Goal: Information Seeking & Learning: Understand process/instructions

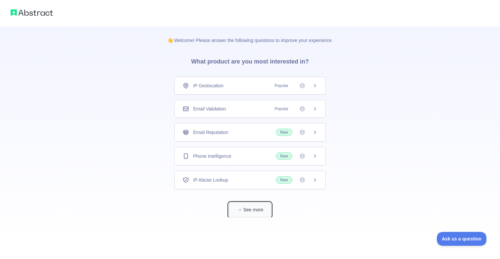
click at [242, 205] on button "See more" at bounding box center [250, 209] width 42 height 15
click at [257, 86] on div "IP Geolocation Popular" at bounding box center [249, 85] width 135 height 7
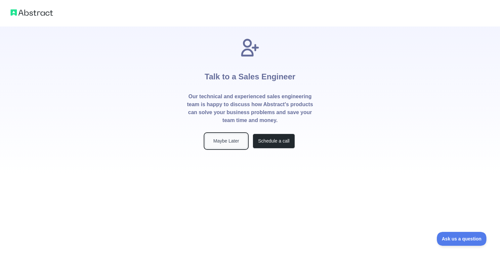
click at [234, 143] on button "Maybe Later" at bounding box center [226, 141] width 42 height 15
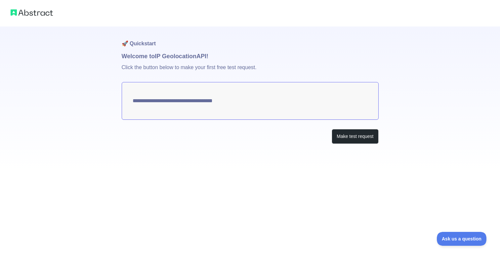
type textarea "**********"
click at [287, 131] on div "Make test request" at bounding box center [250, 136] width 257 height 15
click at [269, 67] on p "Click the button below to make your first free test request." at bounding box center [250, 71] width 257 height 21
click at [349, 128] on div "**********" at bounding box center [250, 98] width 257 height 144
click at [350, 134] on button "Make test request" at bounding box center [354, 136] width 47 height 15
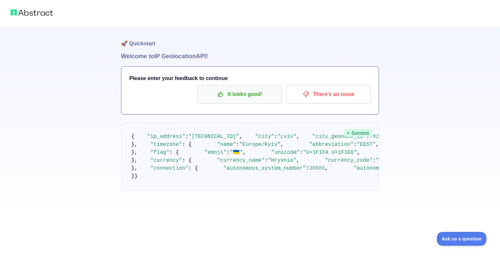
scroll to position [63, 0]
click at [259, 85] on button "It looks good!" at bounding box center [239, 94] width 85 height 19
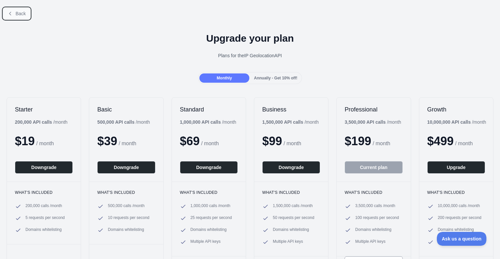
click at [16, 12] on span "Back" at bounding box center [21, 13] width 10 height 5
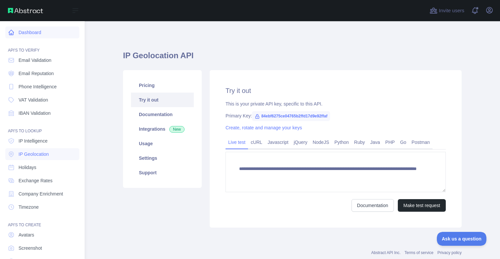
click at [45, 30] on link "Dashboard" at bounding box center [42, 32] width 74 height 12
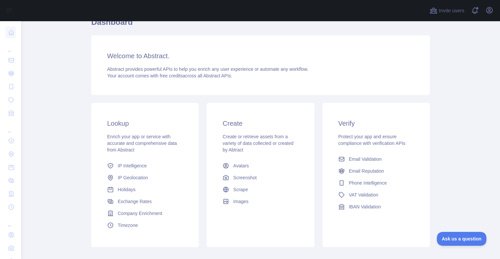
scroll to position [51, 0]
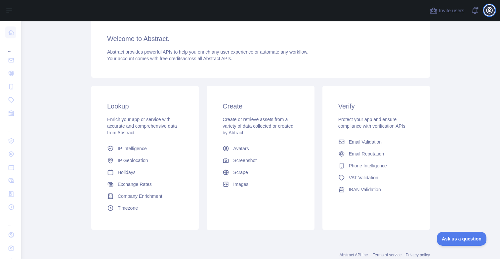
click at [488, 10] on icon "button" at bounding box center [489, 10] width 6 height 6
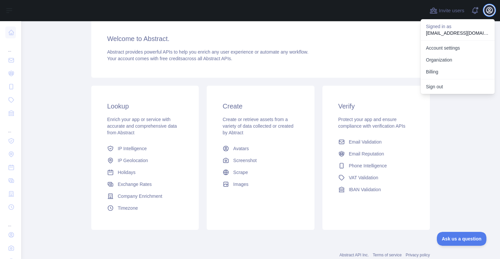
click at [489, 8] on icon "button" at bounding box center [489, 10] width 6 height 6
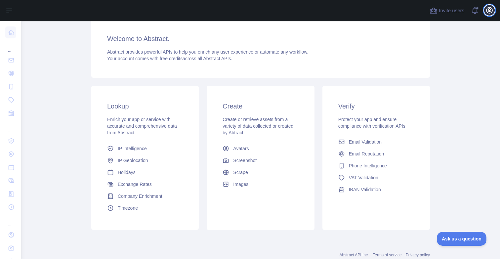
click at [489, 8] on icon "button" at bounding box center [489, 10] width 6 height 6
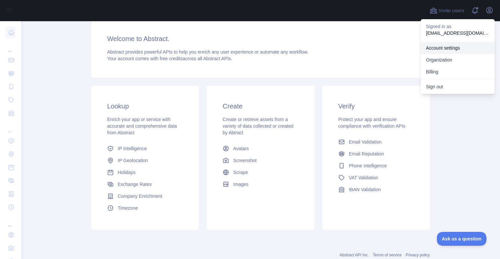
click at [462, 46] on link "Account settings" at bounding box center [457, 48] width 74 height 12
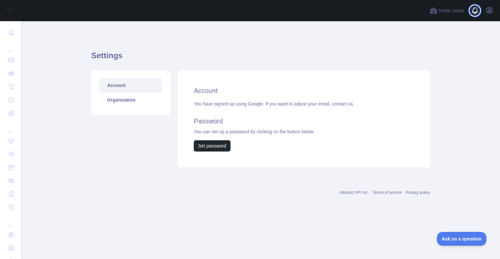
click at [482, 10] on span at bounding box center [477, 10] width 13 height 21
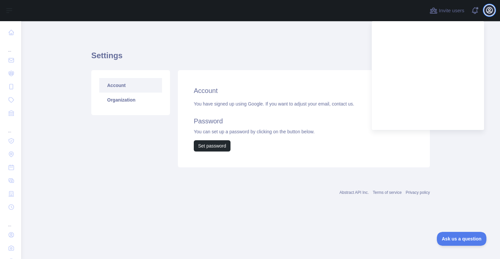
click at [490, 5] on button "Open user menu" at bounding box center [489, 10] width 11 height 11
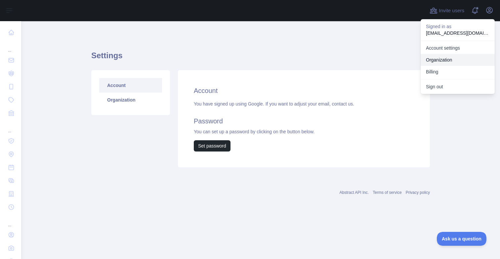
click at [443, 60] on link "Organization" at bounding box center [457, 60] width 74 height 12
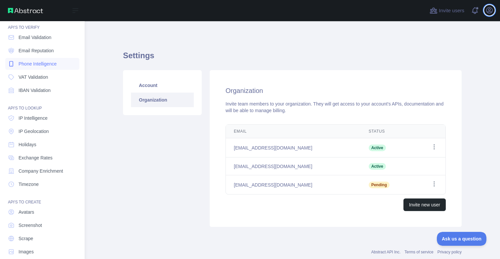
scroll to position [25, 0]
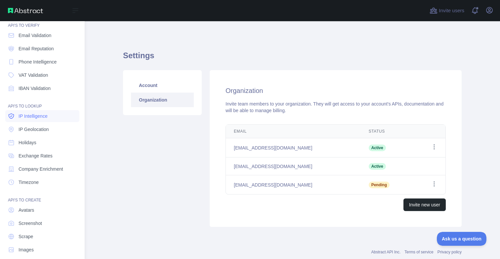
click at [47, 113] on span "IP Intelligence" at bounding box center [33, 116] width 29 height 7
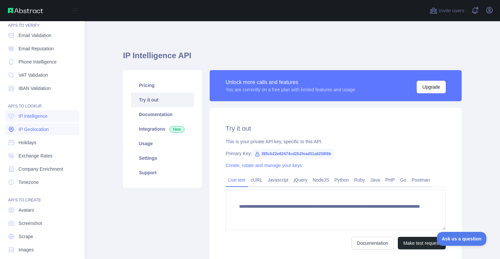
click at [46, 127] on span "IP Geolocation" at bounding box center [34, 129] width 30 height 7
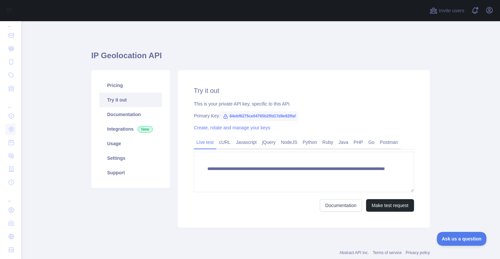
click at [230, 104] on div "This is your private API key, specific to this API." at bounding box center [304, 103] width 220 height 7
click at [215, 104] on div "This is your private API key, specific to this API." at bounding box center [304, 103] width 220 height 7
click at [389, 204] on button "Make test request" at bounding box center [390, 205] width 48 height 13
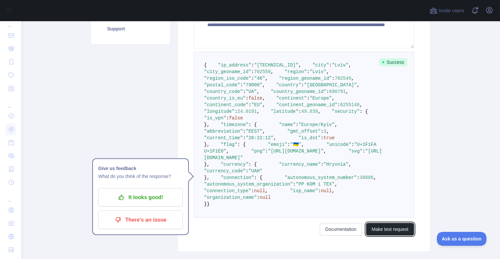
scroll to position [144, 0]
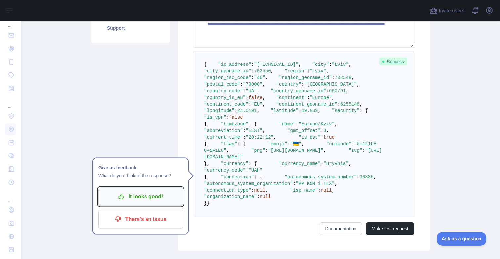
click at [155, 198] on p "It looks good!" at bounding box center [140, 196] width 75 height 11
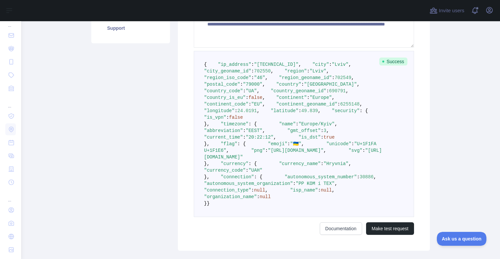
click at [374, 79] on pre "{ "ip_address" : "[TECHNICAL_ID]" , "city" : "[GEOGRAPHIC_DATA]" , "city_geonam…" at bounding box center [304, 134] width 220 height 166
click at [252, 65] on pre "{ "ip_address" : "[TECHNICAL_ID]" , "city" : "[GEOGRAPHIC_DATA]" , "city_geonam…" at bounding box center [304, 134] width 220 height 166
drag, startPoint x: 206, startPoint y: 61, endPoint x: 310, endPoint y: 193, distance: 168.9
click at [310, 192] on pre "{ "ip_address" : "[TECHNICAL_ID]" , "city" : "[GEOGRAPHIC_DATA]" , "city_geonam…" at bounding box center [304, 134] width 220 height 166
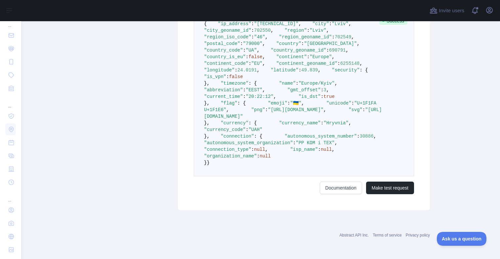
scroll to position [350, 0]
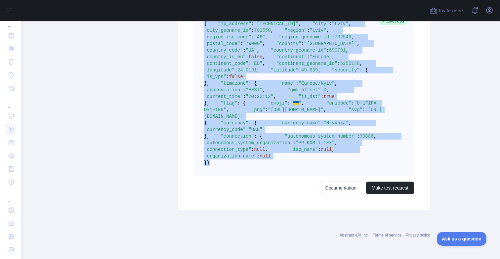
click at [303, 162] on pre "{ "ip_address" : "[TECHNICAL_ID]" , "city" : "[GEOGRAPHIC_DATA]" , "city_geonam…" at bounding box center [304, 93] width 220 height 166
copy code "{ "lo_ipsumdo" : "05.192.87.566" , "sita" : "Cons" , "adip_elitsed_do" : 829465…"
click at [337, 190] on link "Documentation" at bounding box center [341, 187] width 42 height 13
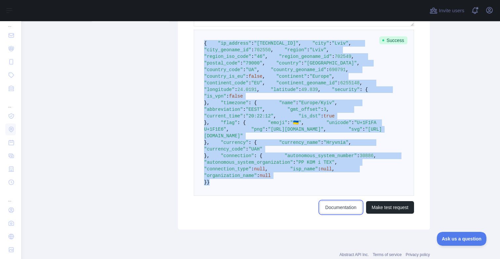
scroll to position [0, 0]
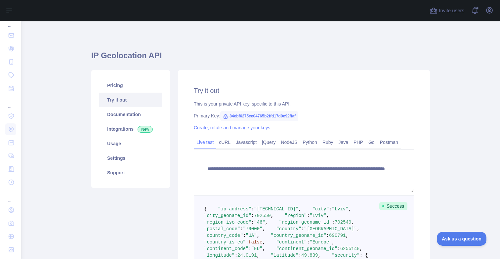
click at [199, 37] on div "**********" at bounding box center [260, 232] width 338 height 423
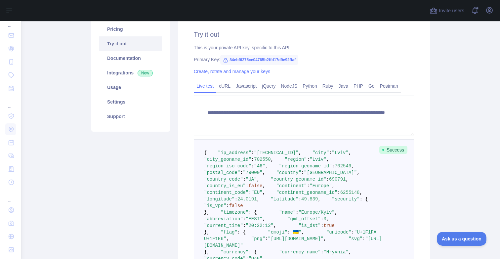
scroll to position [59, 0]
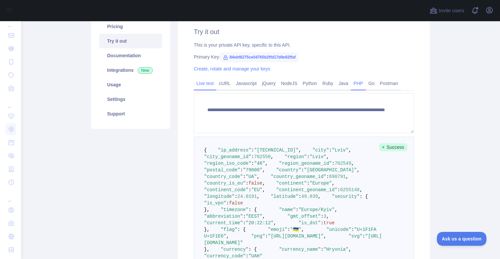
click at [364, 84] on link "PHP" at bounding box center [358, 83] width 15 height 11
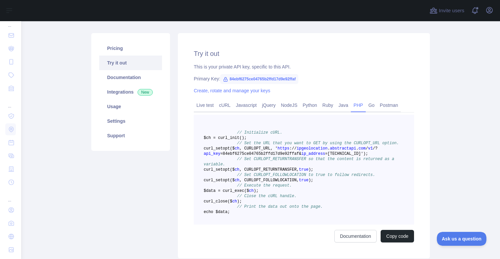
scroll to position [33, 0]
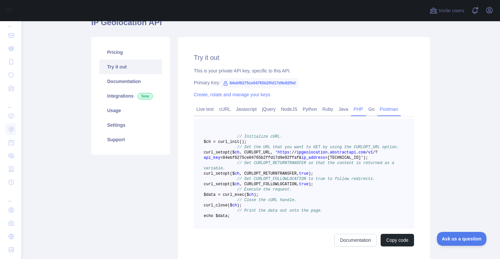
click at [396, 110] on link "Postman" at bounding box center [388, 109] width 23 height 11
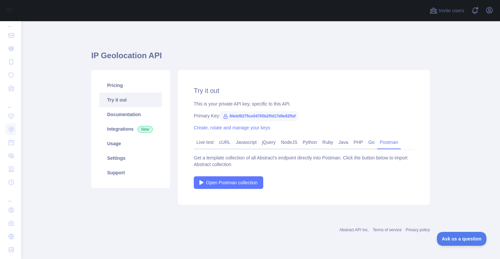
click at [224, 136] on div "Live test cURL Javascript jQuery NodeJS Python Ruby Java PHP Go Postman" at bounding box center [304, 142] width 220 height 13
click at [213, 136] on div "Live test cURL Javascript jQuery NodeJS Python Ruby Java PHP Go Postman" at bounding box center [304, 142] width 220 height 13
click at [212, 138] on link "Live test" at bounding box center [205, 142] width 22 height 11
